Goal: Information Seeking & Learning: Learn about a topic

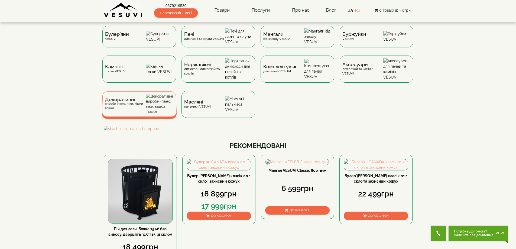
click at [133, 110] on div "Декоративні вироби (пано, піки, кішки тощо)" at bounding box center [125, 104] width 41 height 13
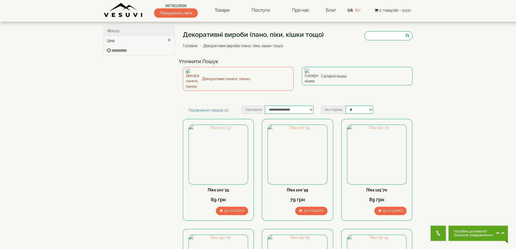
click at [215, 76] on link "Декоративні панелі, панно" at bounding box center [238, 79] width 111 height 24
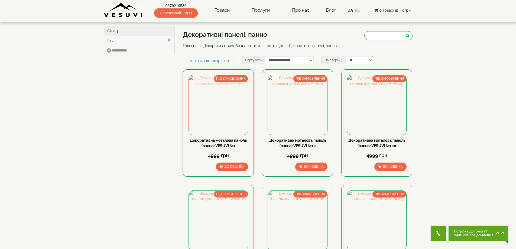
type input "****"
type input "*****"
click at [216, 111] on img at bounding box center [218, 104] width 59 height 59
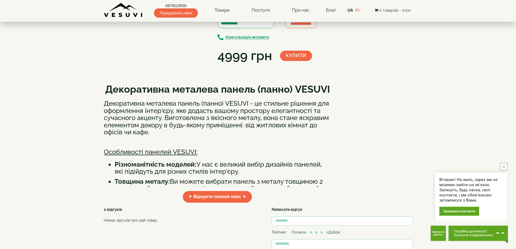
scroll to position [135, 0]
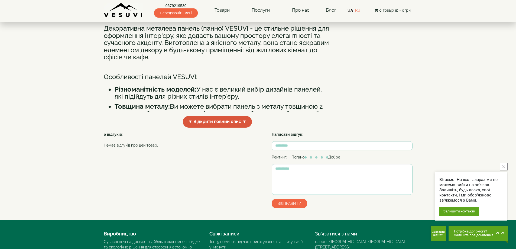
click at [211, 128] on span "▼ Відкрити повний опис ▼" at bounding box center [217, 122] width 69 height 12
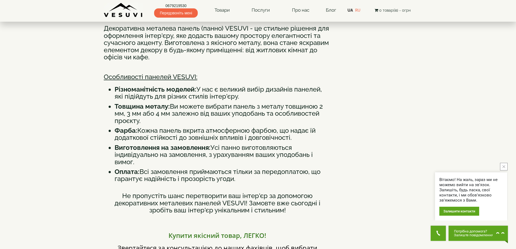
scroll to position [0, 0]
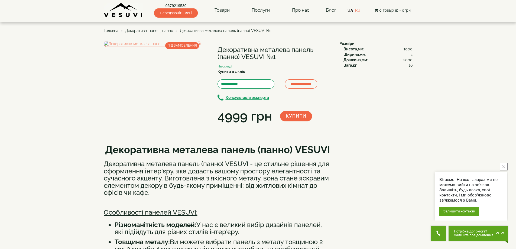
click at [142, 30] on span "Декоративні панелі, панно" at bounding box center [149, 30] width 48 height 4
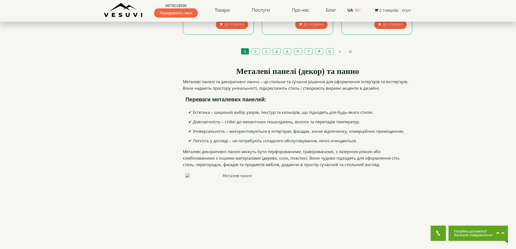
scroll to position [542, 0]
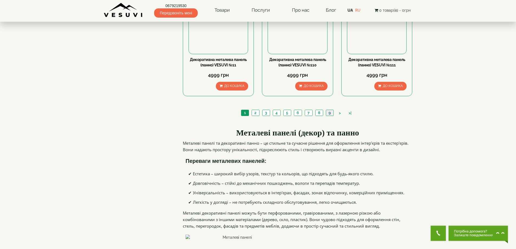
click at [329, 113] on link "9" at bounding box center [330, 113] width 8 height 6
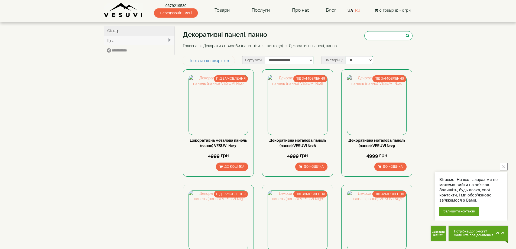
click at [117, 14] on img at bounding box center [123, 10] width 39 height 15
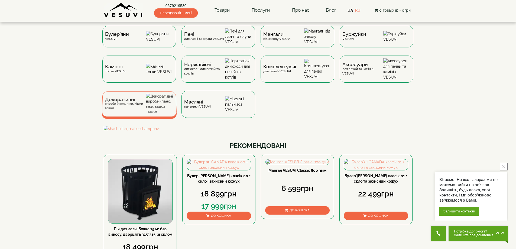
click at [131, 102] on span "Декоративні" at bounding box center [125, 100] width 41 height 4
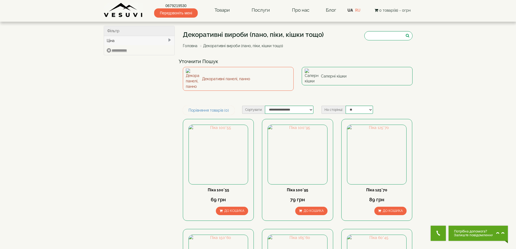
click at [233, 80] on link "Декоративні панелі, панно" at bounding box center [238, 79] width 111 height 24
